Goal: Find specific page/section: Find specific page/section

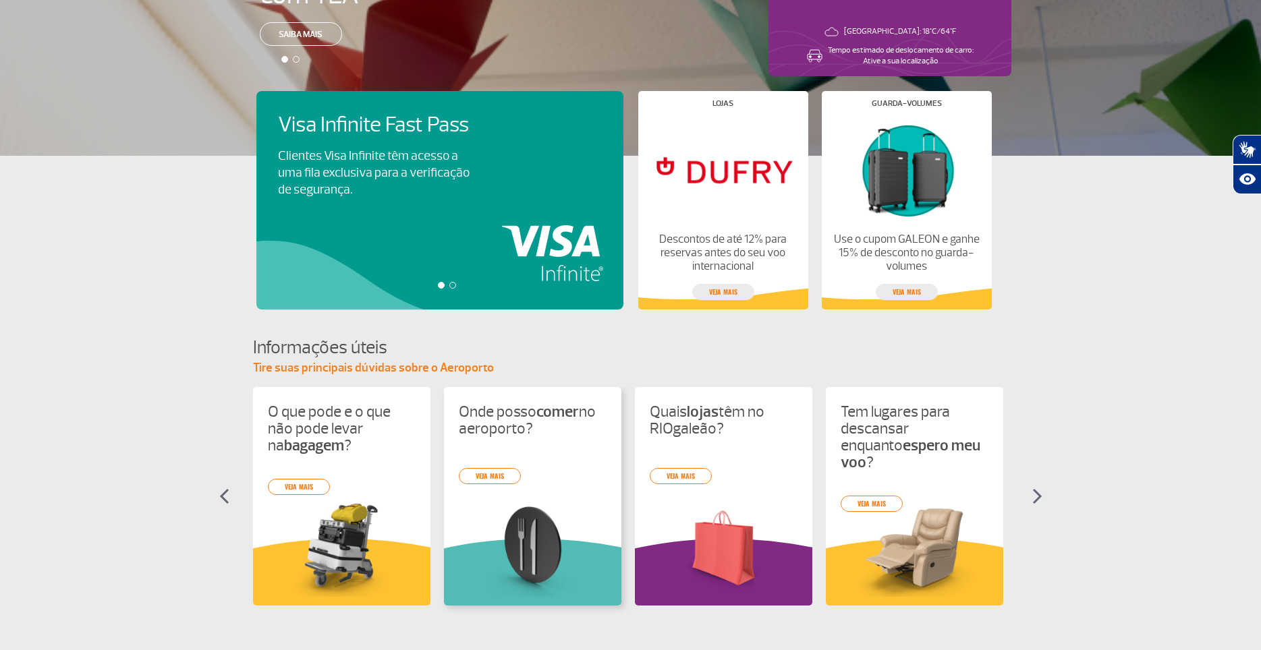
scroll to position [500, 0]
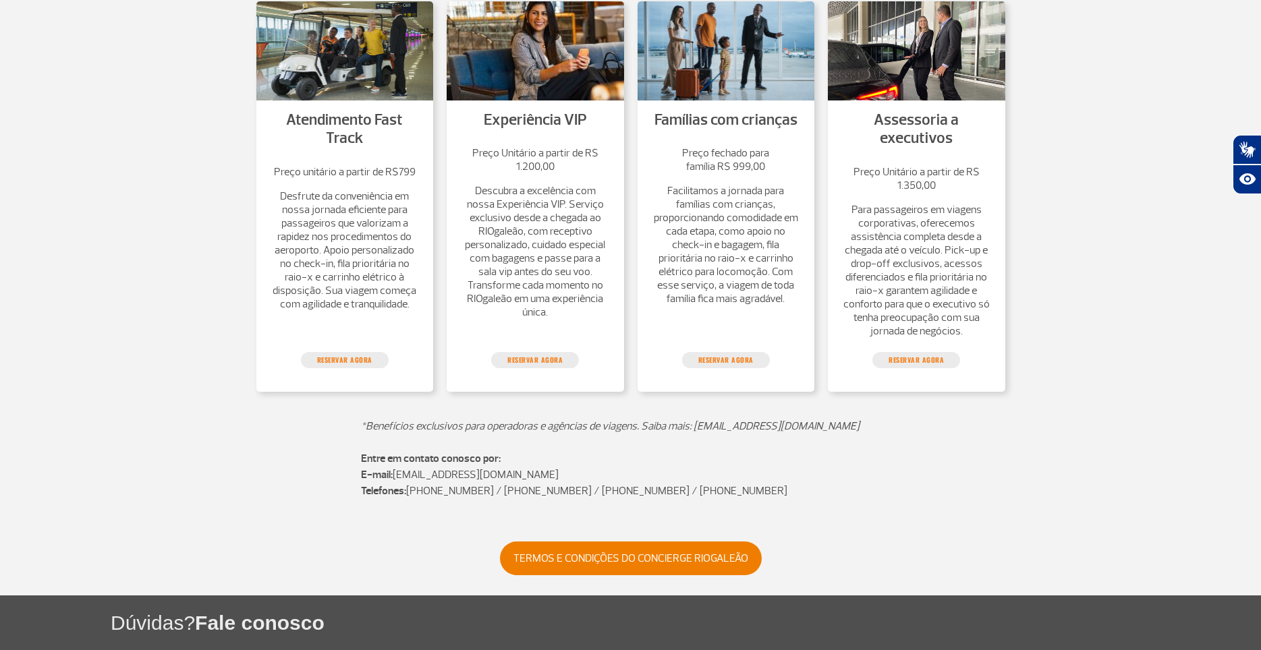
scroll to position [200, 0]
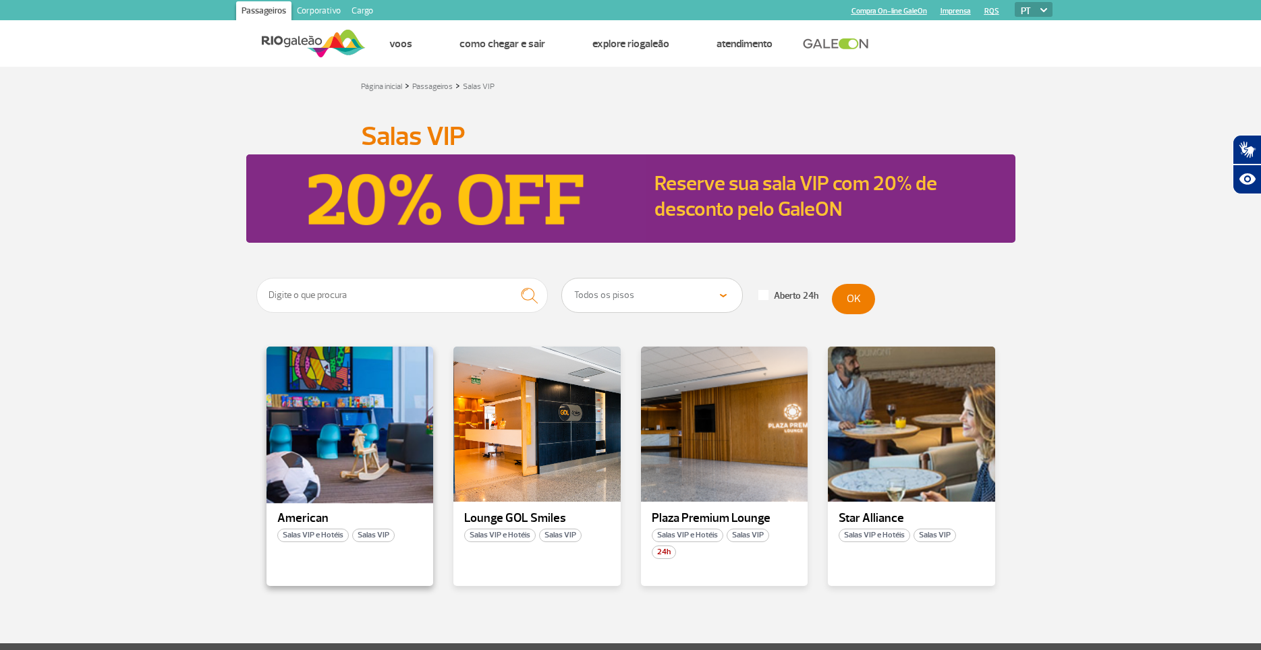
click at [337, 376] on div at bounding box center [350, 424] width 170 height 159
